Goal: Task Accomplishment & Management: Manage account settings

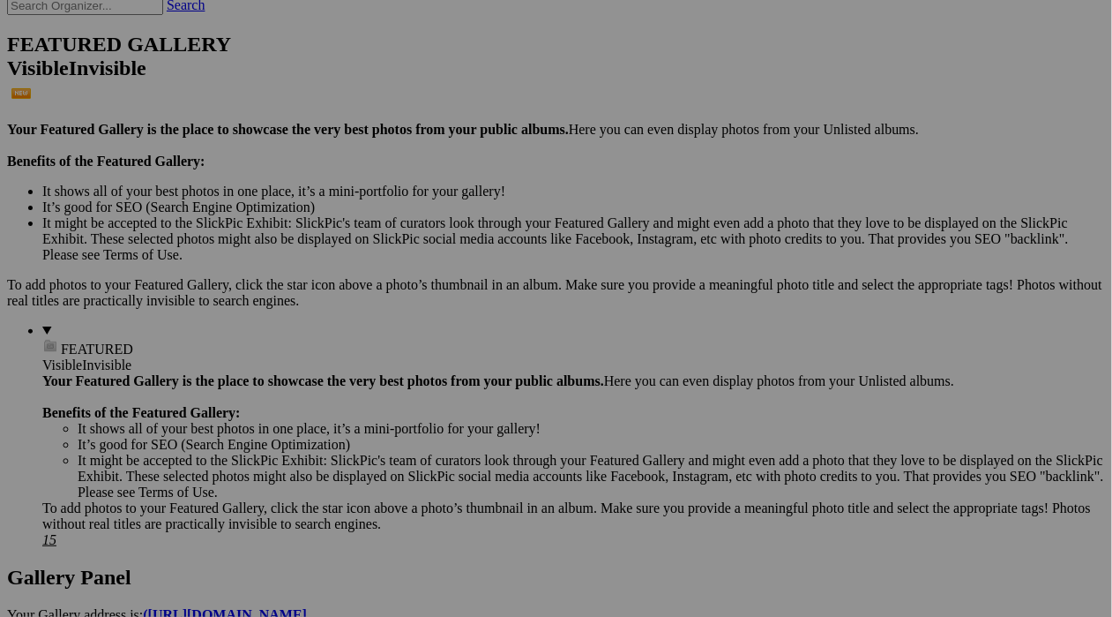
scroll to position [439, 0]
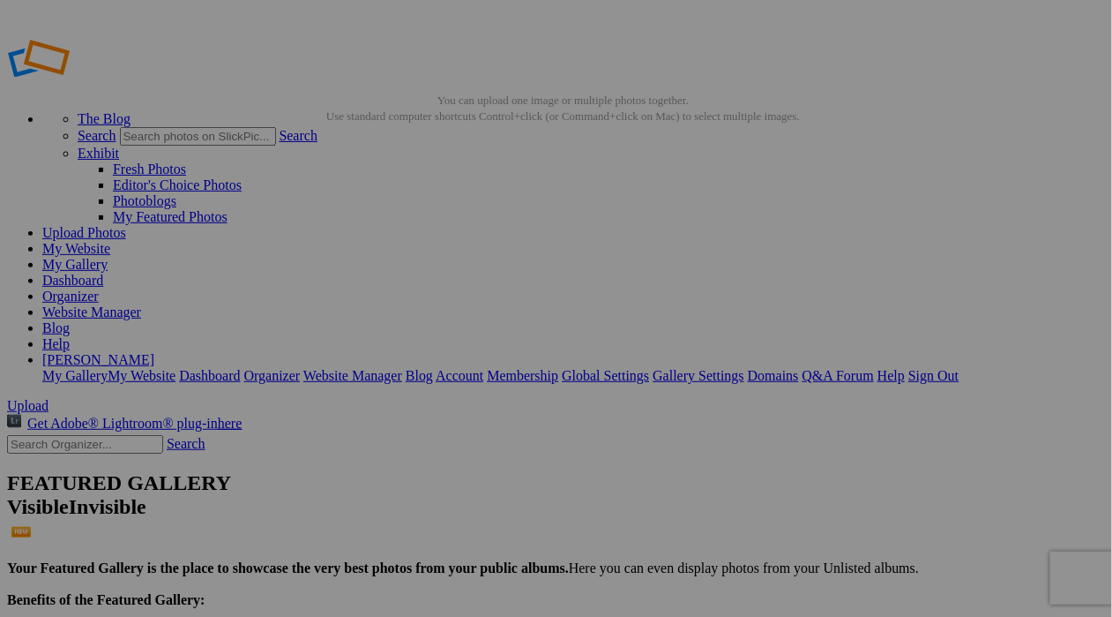
type input "Goldens"
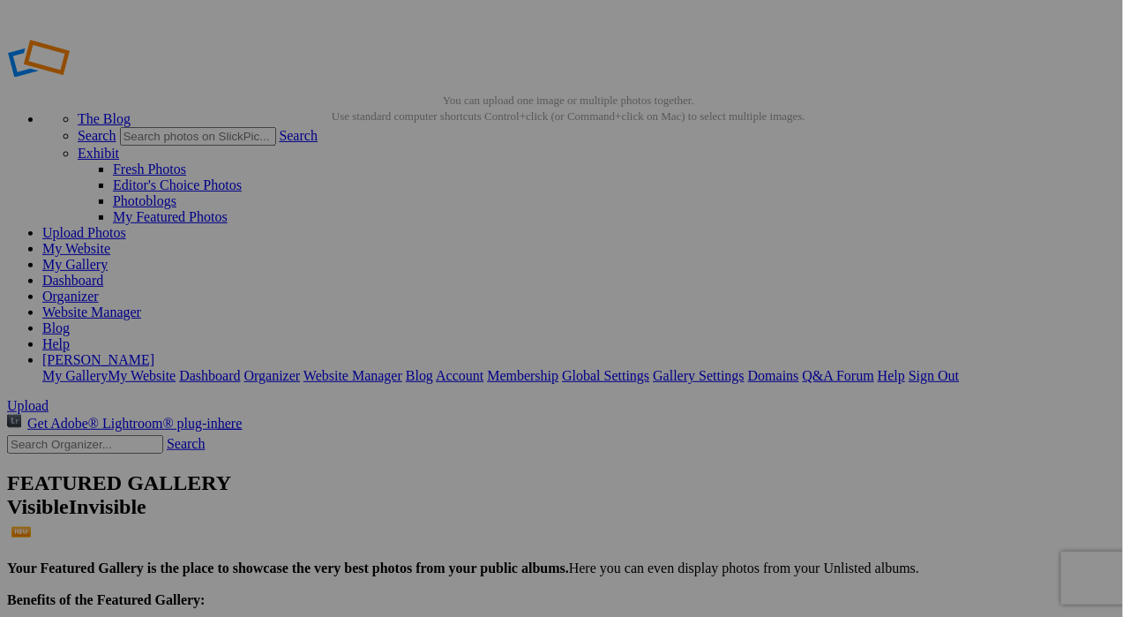
click at [507, 490] on sp-video-player at bounding box center [402, 308] width 805 height 617
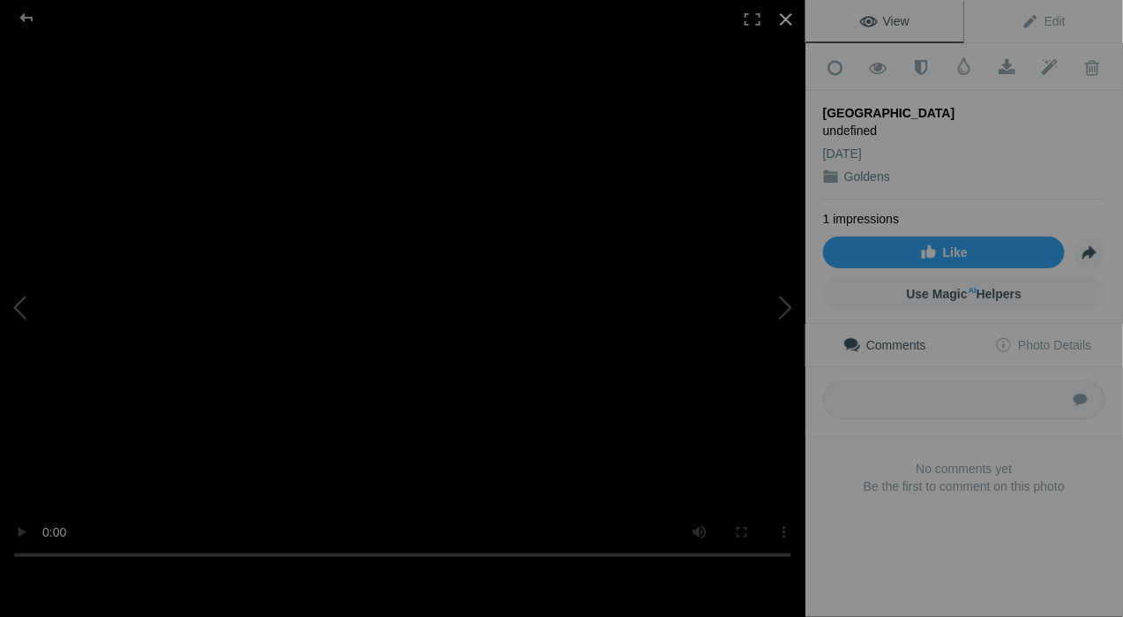
click at [789, 21] on div at bounding box center [786, 19] width 39 height 39
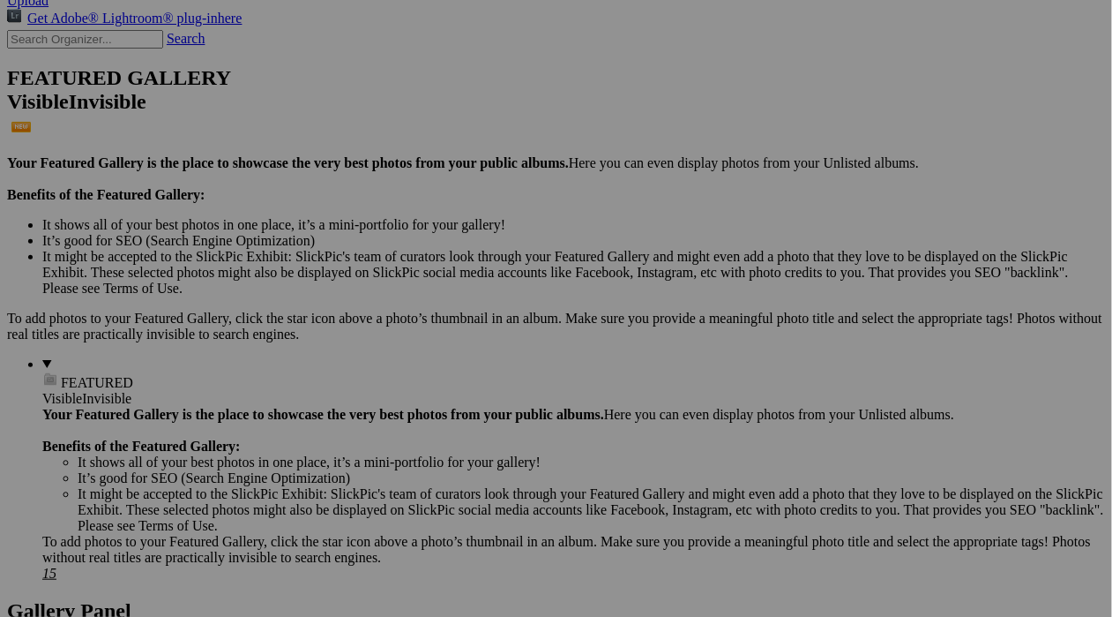
scroll to position [409, 0]
